Goal: Task Accomplishment & Management: Use online tool/utility

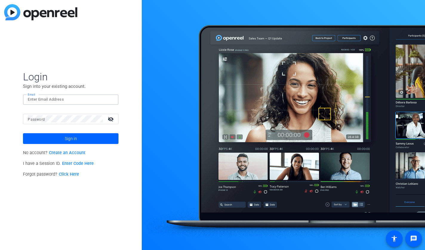
click at [74, 97] on input "Email" at bounding box center [71, 99] width 86 height 7
type input "[PERSON_NAME][EMAIL_ADDRESS][PERSON_NAME][PERSON_NAME][DOMAIN_NAME]"
click at [23, 133] on button "Sign in" at bounding box center [71, 138] width 96 height 11
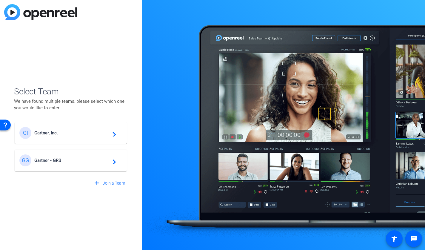
click at [103, 157] on div "[PERSON_NAME] - GRB navigate_next" at bounding box center [70, 160] width 103 height 12
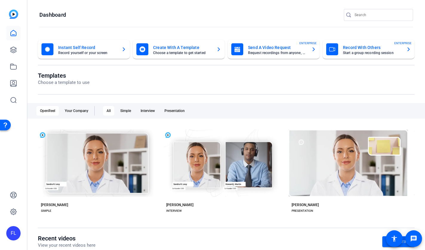
click at [14, 15] on img at bounding box center [13, 14] width 9 height 9
click at [11, 212] on icon at bounding box center [13, 212] width 6 height 6
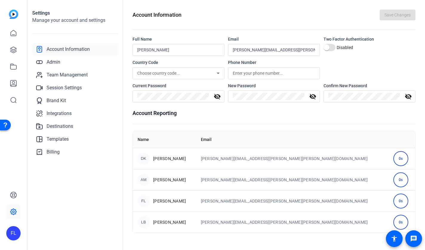
click at [11, 212] on icon at bounding box center [13, 212] width 6 height 6
click at [75, 64] on link "Admin" at bounding box center [75, 62] width 86 height 12
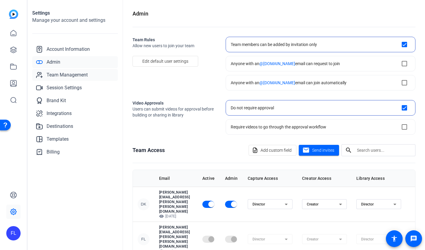
click at [75, 73] on span "Team Management" at bounding box center [67, 74] width 41 height 7
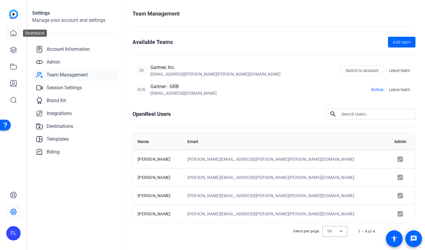
click at [15, 33] on icon at bounding box center [13, 33] width 7 height 7
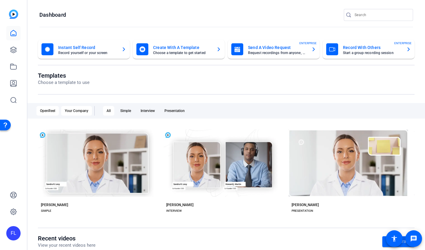
click at [81, 110] on div "Your Company" at bounding box center [76, 111] width 31 height 10
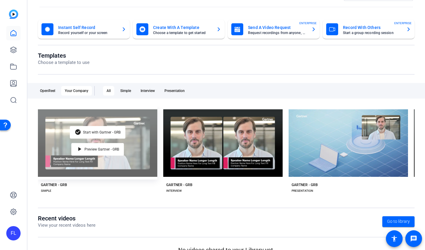
scroll to position [20, 0]
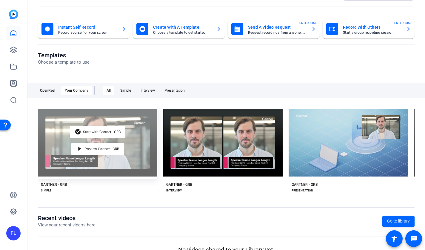
click at [120, 162] on div "check_circle Start with Gartner - GRB play_arrow Preview Gartner - GRB" at bounding box center [97, 142] width 119 height 73
click at [82, 149] on mat-icon "play_arrow" at bounding box center [79, 148] width 7 height 7
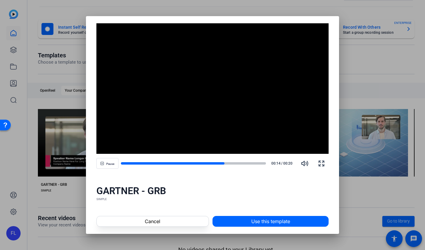
click at [71, 196] on div at bounding box center [212, 125] width 425 height 250
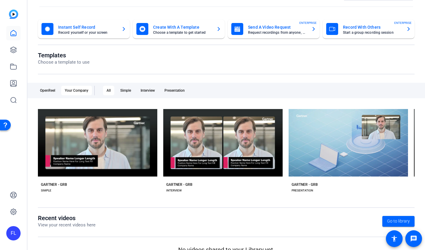
scroll to position [32, 0]
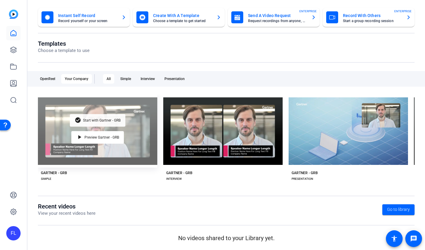
click at [101, 122] on span "Start with Gartner - GRB" at bounding box center [102, 121] width 38 height 4
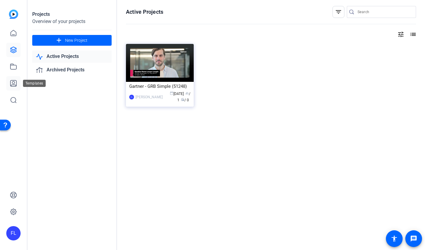
click at [13, 84] on icon at bounding box center [13, 83] width 6 height 6
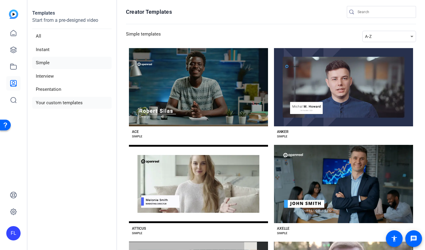
click at [61, 102] on li "Your custom templates" at bounding box center [71, 103] width 79 height 12
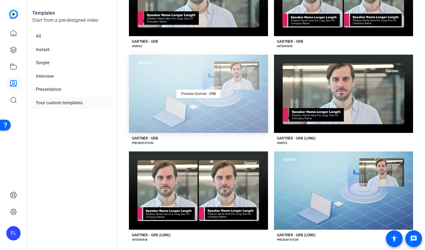
scroll to position [99, 0]
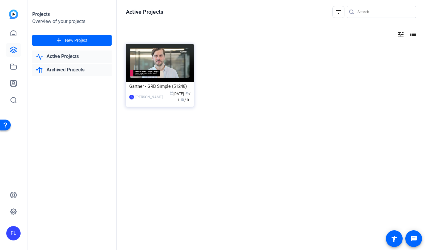
click at [73, 68] on link "Archived Projects" at bounding box center [71, 70] width 79 height 12
click at [74, 58] on link "Active Projects" at bounding box center [71, 56] width 79 height 12
click at [16, 68] on icon at bounding box center [13, 66] width 7 height 7
click at [15, 82] on icon at bounding box center [13, 83] width 7 height 7
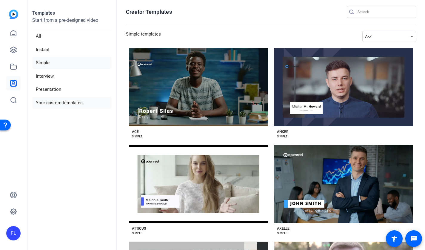
click at [55, 103] on li "Your custom templates" at bounding box center [71, 103] width 79 height 12
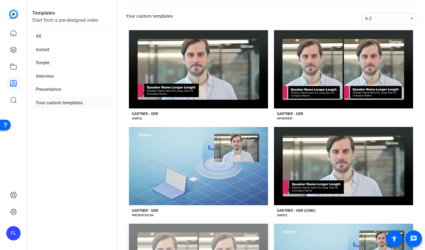
scroll to position [19, 0]
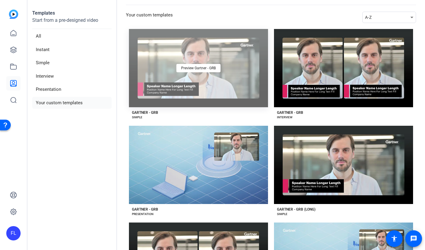
click at [240, 77] on div "Preview Gartner - GRB" at bounding box center [198, 68] width 139 height 78
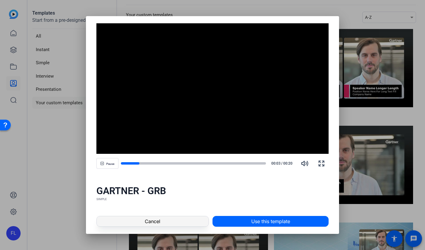
click at [165, 225] on span at bounding box center [153, 221] width 112 height 14
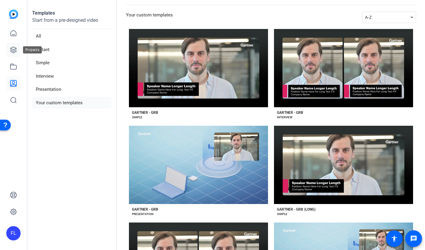
click at [13, 50] on icon at bounding box center [13, 50] width 6 height 6
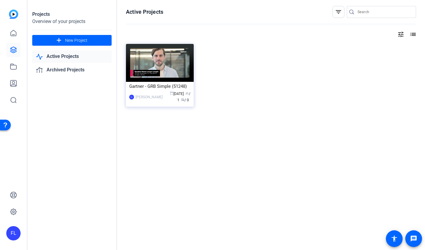
click at [70, 59] on link "Active Projects" at bounding box center [71, 56] width 79 height 12
click at [70, 68] on link "Archived Projects" at bounding box center [71, 70] width 79 height 12
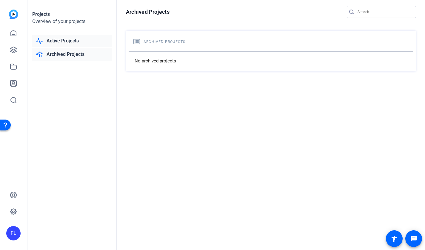
click at [72, 42] on link "Active Projects" at bounding box center [71, 41] width 79 height 12
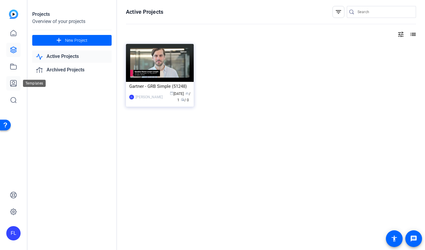
click at [14, 82] on icon at bounding box center [13, 83] width 7 height 7
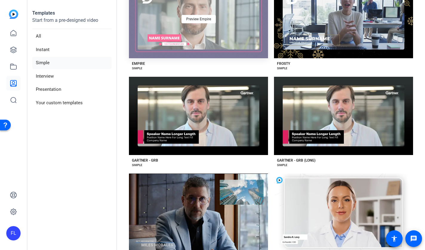
scroll to position [586, 0]
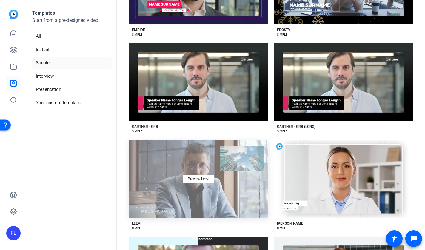
click at [156, 178] on div "Preview Leevi" at bounding box center [198, 179] width 139 height 78
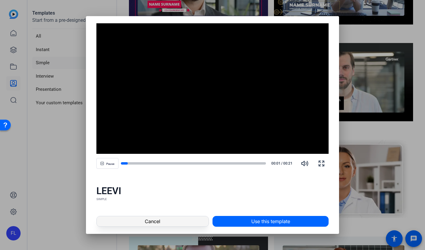
click at [161, 222] on span at bounding box center [153, 221] width 112 height 14
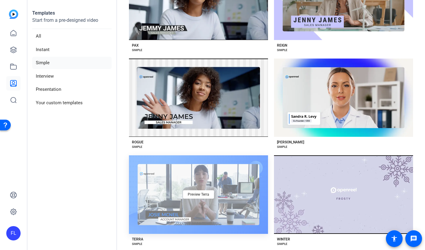
scroll to position [958, 0]
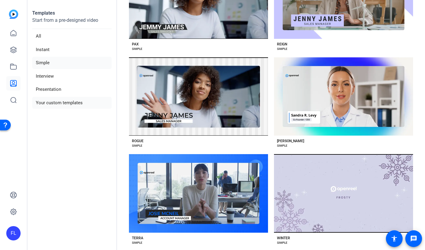
click at [73, 105] on li "Your custom templates" at bounding box center [71, 103] width 79 height 12
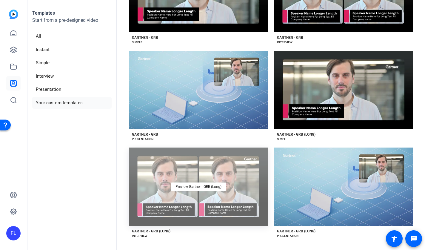
scroll to position [99, 0]
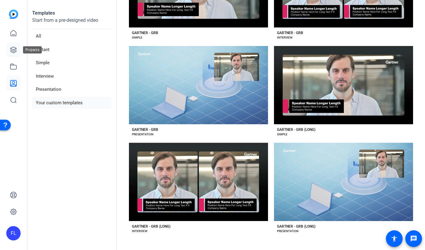
click at [16, 53] on icon at bounding box center [13, 49] width 7 height 7
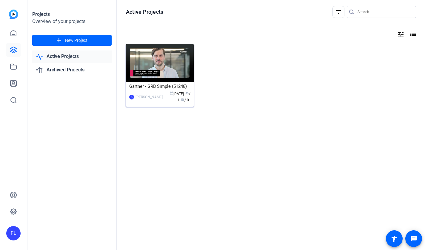
click at [156, 64] on img at bounding box center [160, 63] width 68 height 38
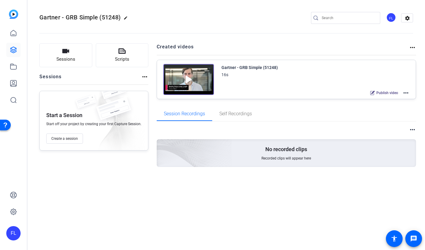
click at [192, 83] on img at bounding box center [188, 79] width 51 height 31
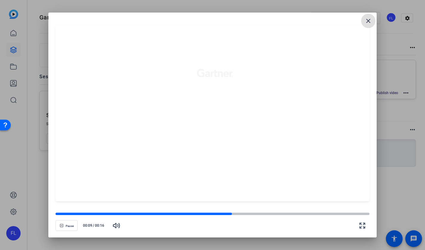
click at [367, 19] on mat-icon "close" at bounding box center [368, 20] width 7 height 7
